Goal: Find specific page/section: Find specific page/section

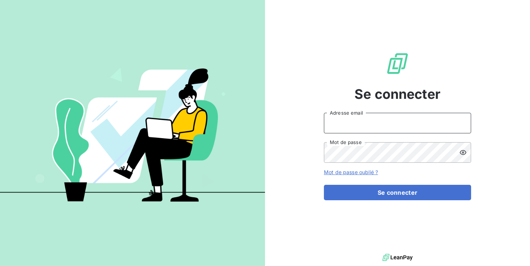
type input "[PERSON_NAME][EMAIL_ADDRESS][DOMAIN_NAME]"
click at [397, 193] on button "Se connecter" at bounding box center [397, 192] width 147 height 15
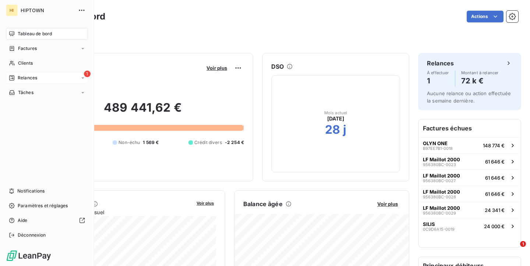
click at [15, 78] on div "Relances" at bounding box center [23, 78] width 28 height 7
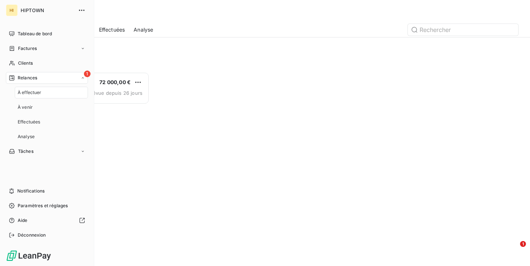
scroll to position [194, 114]
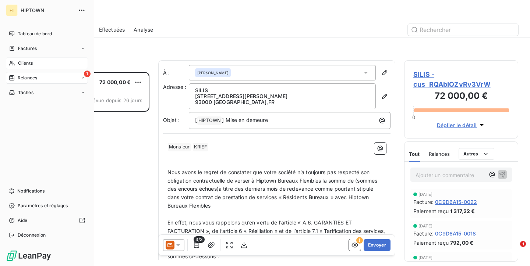
click at [37, 62] on div "Clients" at bounding box center [47, 63] width 82 height 12
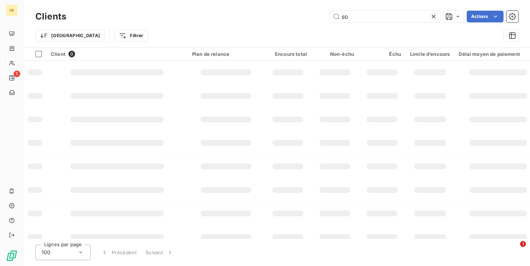
type input "s"
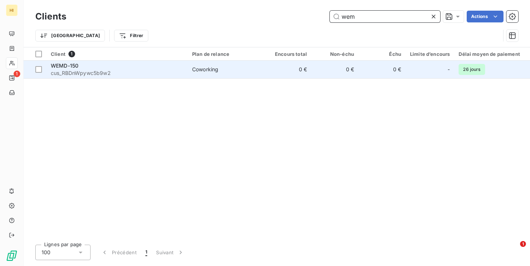
type input "wem"
click at [308, 75] on td "0 €" at bounding box center [287, 70] width 47 height 18
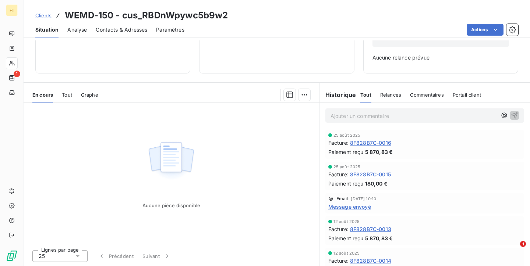
scroll to position [96, 0]
